Goal: Task Accomplishment & Management: Use online tool/utility

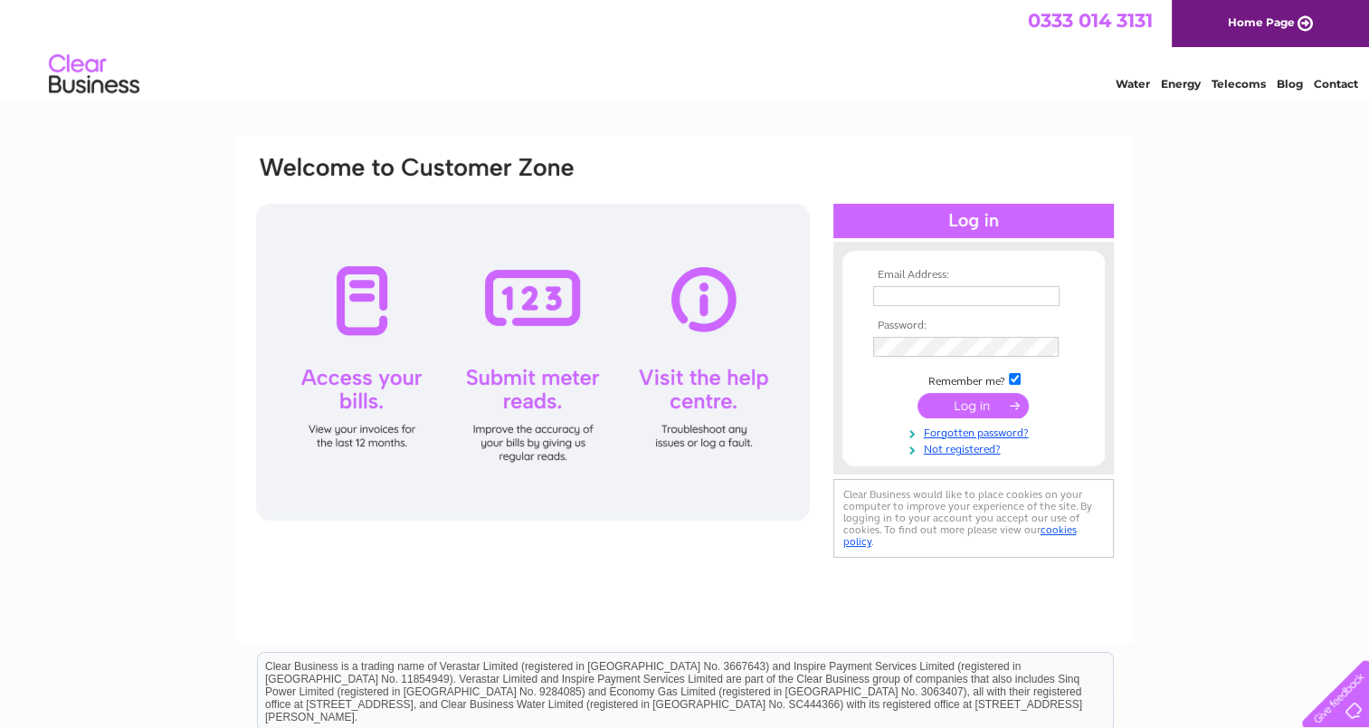
type input "manager@campbeltownpicturehouse.co.uk"
click at [1179, 311] on div "Email Address: manager@campbeltownpicturehouse.co.uk Password:" at bounding box center [684, 544] width 1369 height 816
click at [976, 402] on input "submit" at bounding box center [973, 405] width 111 height 25
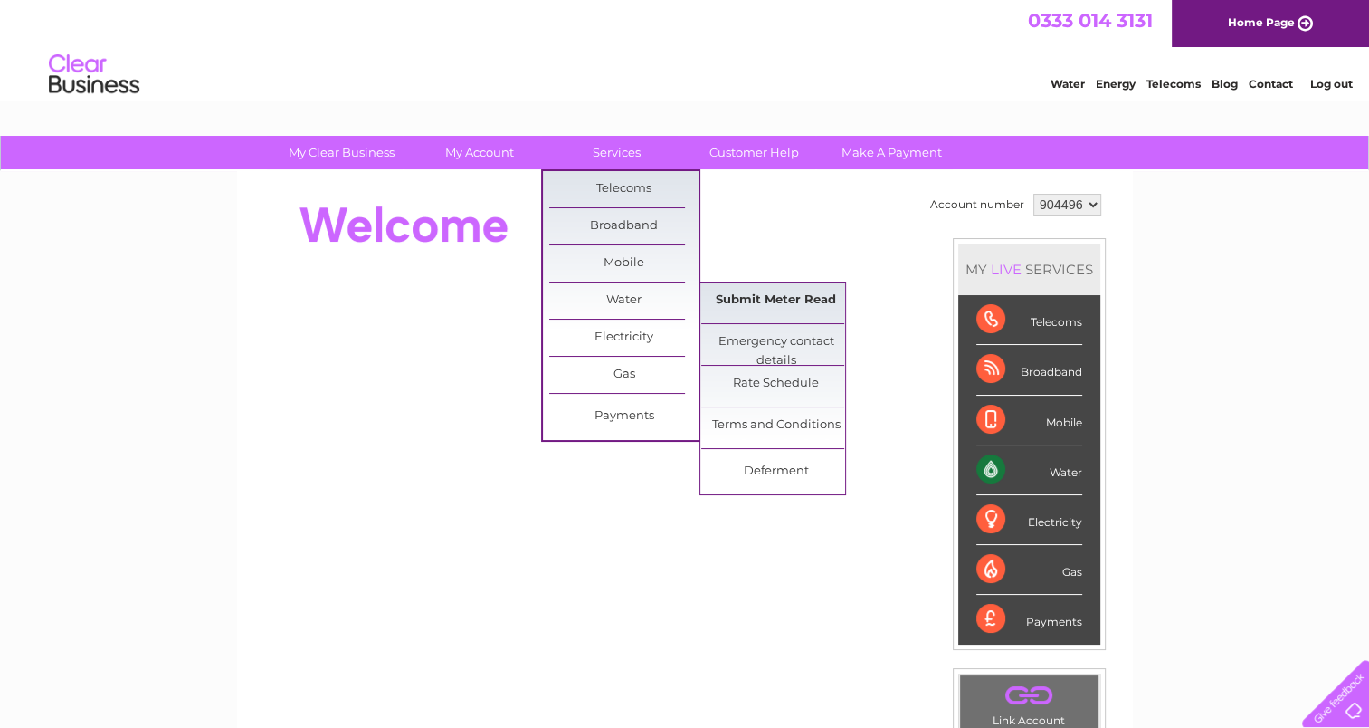
click at [758, 297] on link "Submit Meter Read" at bounding box center [775, 300] width 149 height 36
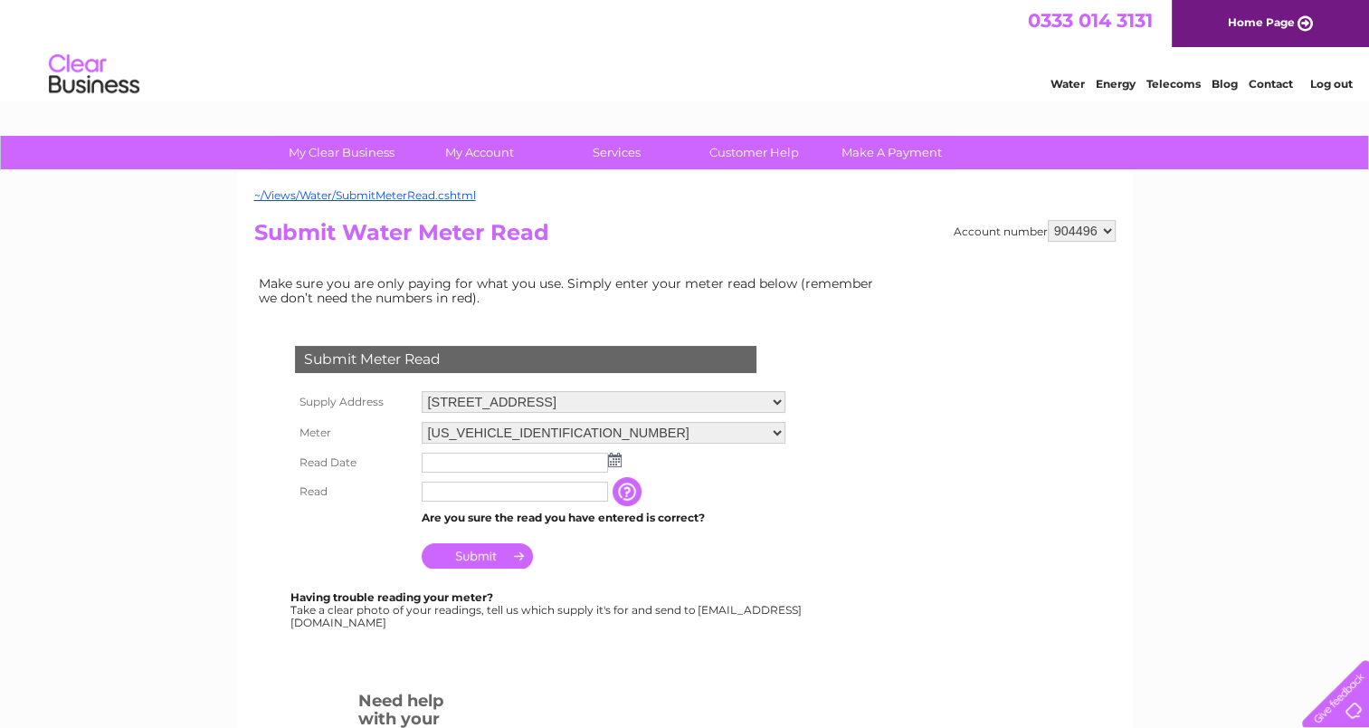
click at [613, 460] on img at bounding box center [615, 460] width 14 height 14
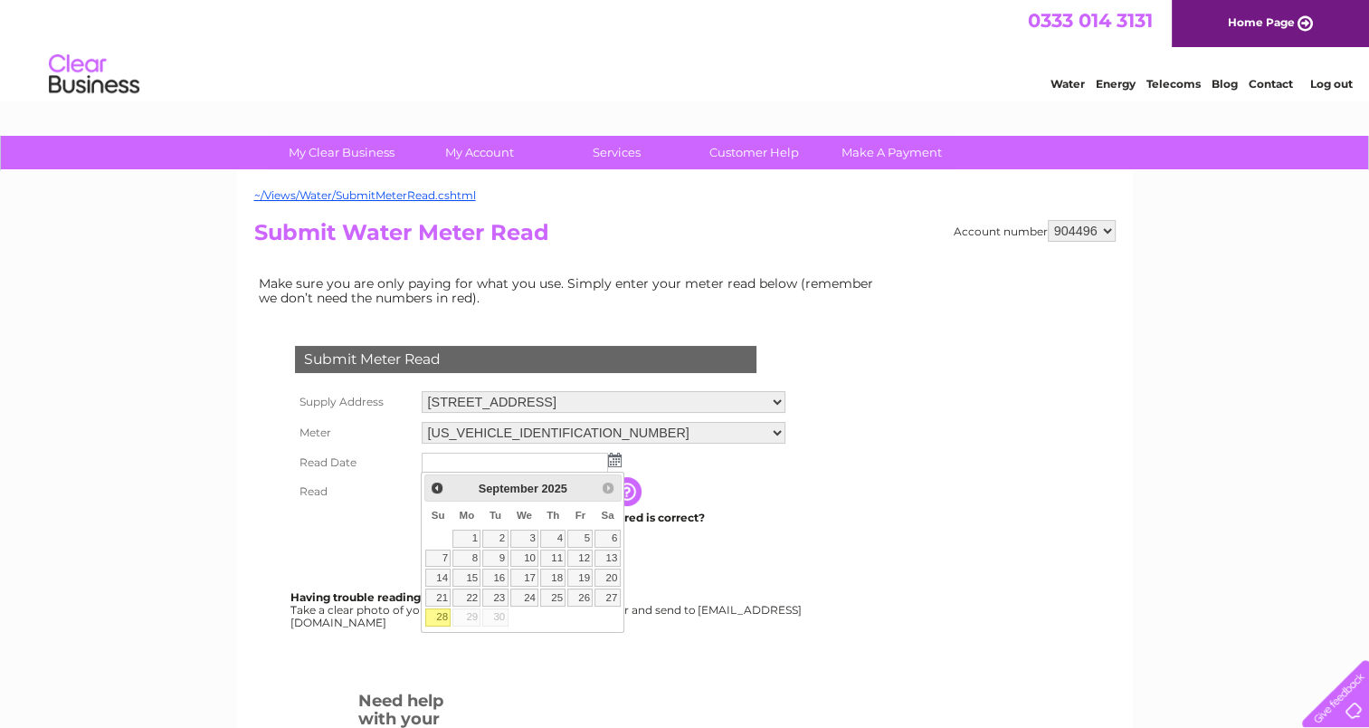
click at [440, 613] on link "28" at bounding box center [437, 617] width 25 height 18
type input "2025/09/28"
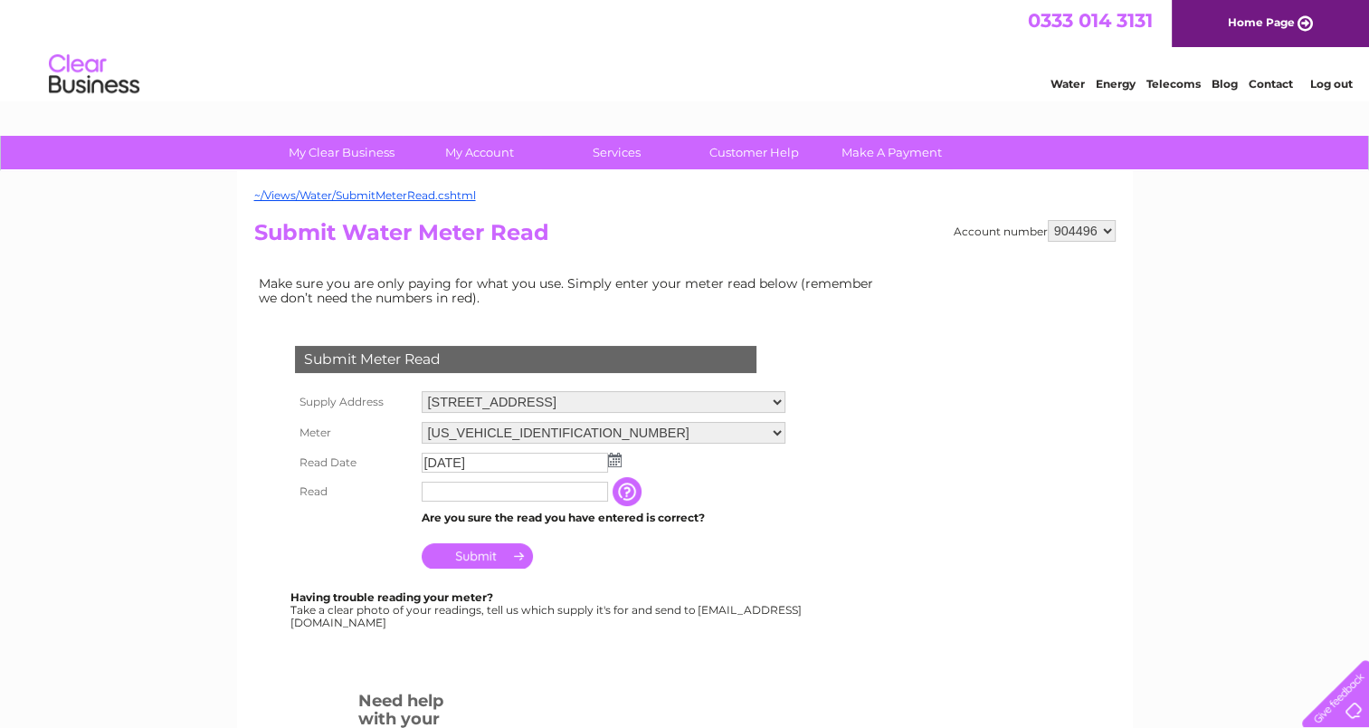
click at [623, 494] on input "button" at bounding box center [629, 491] width 33 height 29
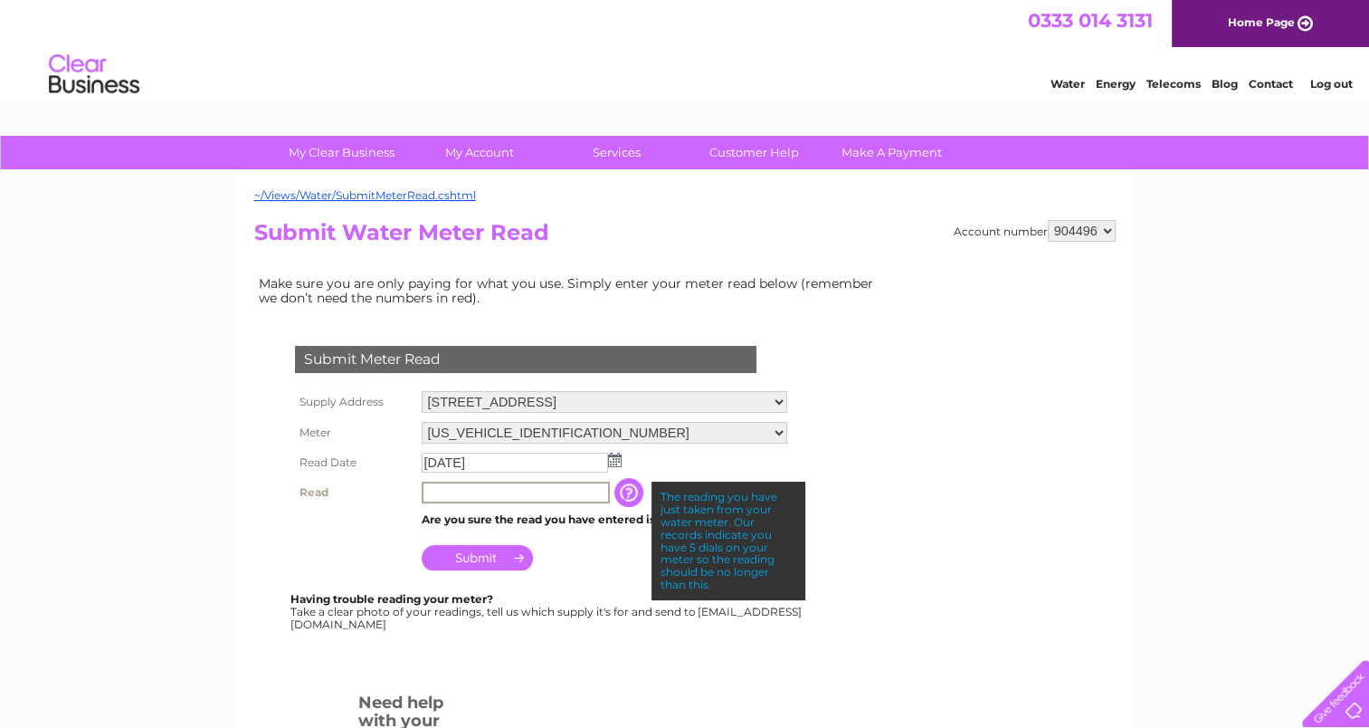
click at [443, 489] on input "text" at bounding box center [516, 493] width 188 height 22
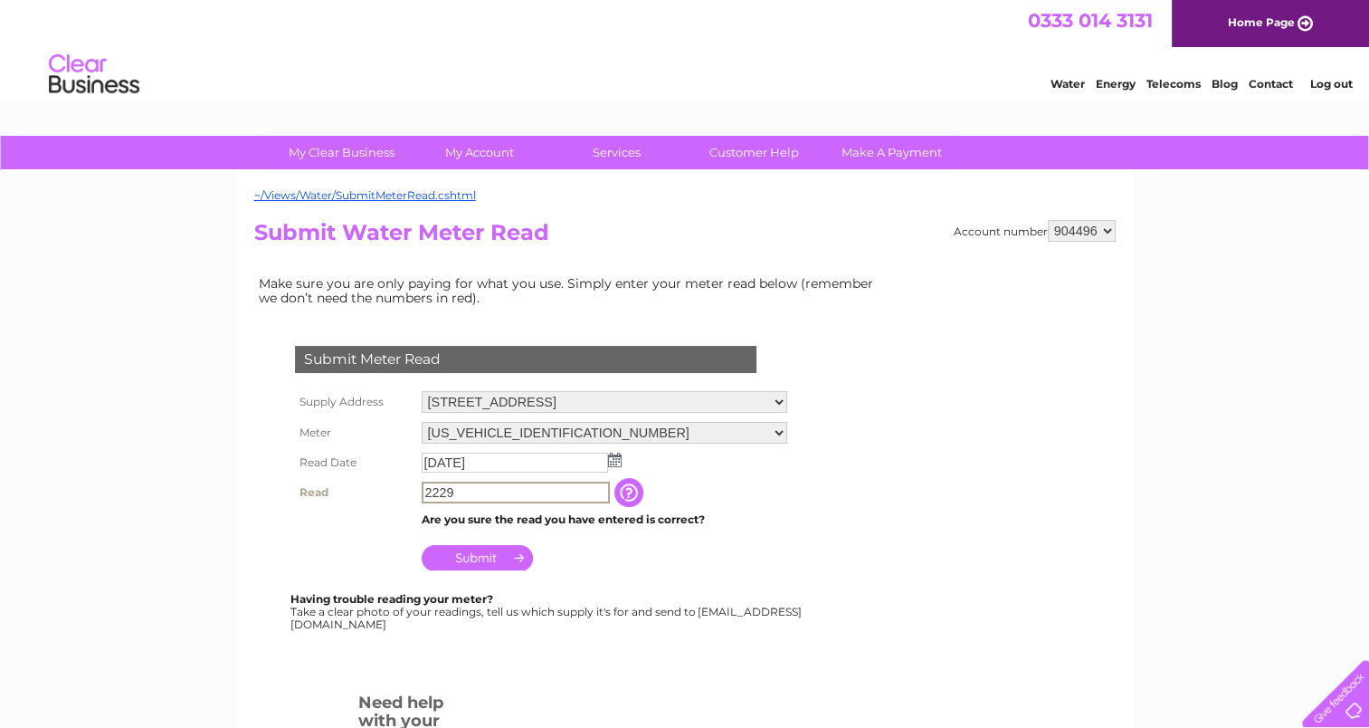
click at [426, 492] on input "2229" at bounding box center [516, 493] width 188 height 22
type input "02229"
click at [490, 553] on input "Submit" at bounding box center [477, 555] width 111 height 25
